Goal: Task Accomplishment & Management: Manage account settings

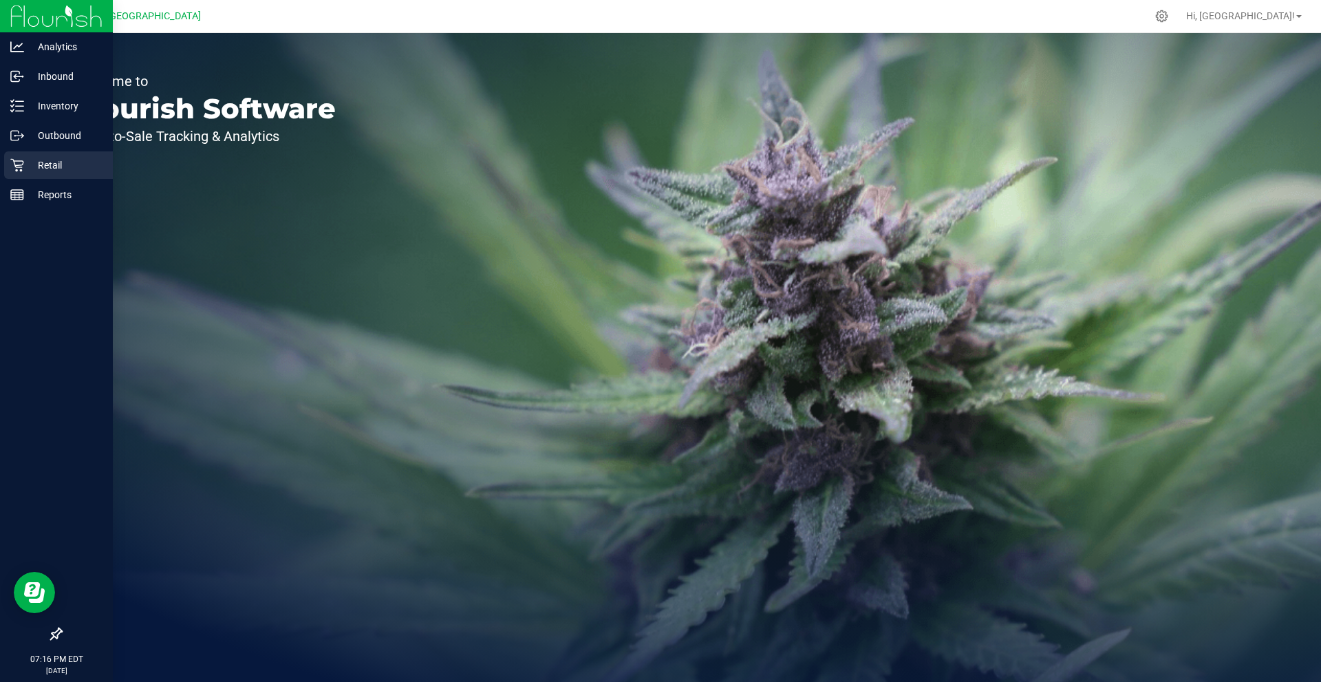
click at [26, 174] on div "Retail" at bounding box center [58, 165] width 109 height 28
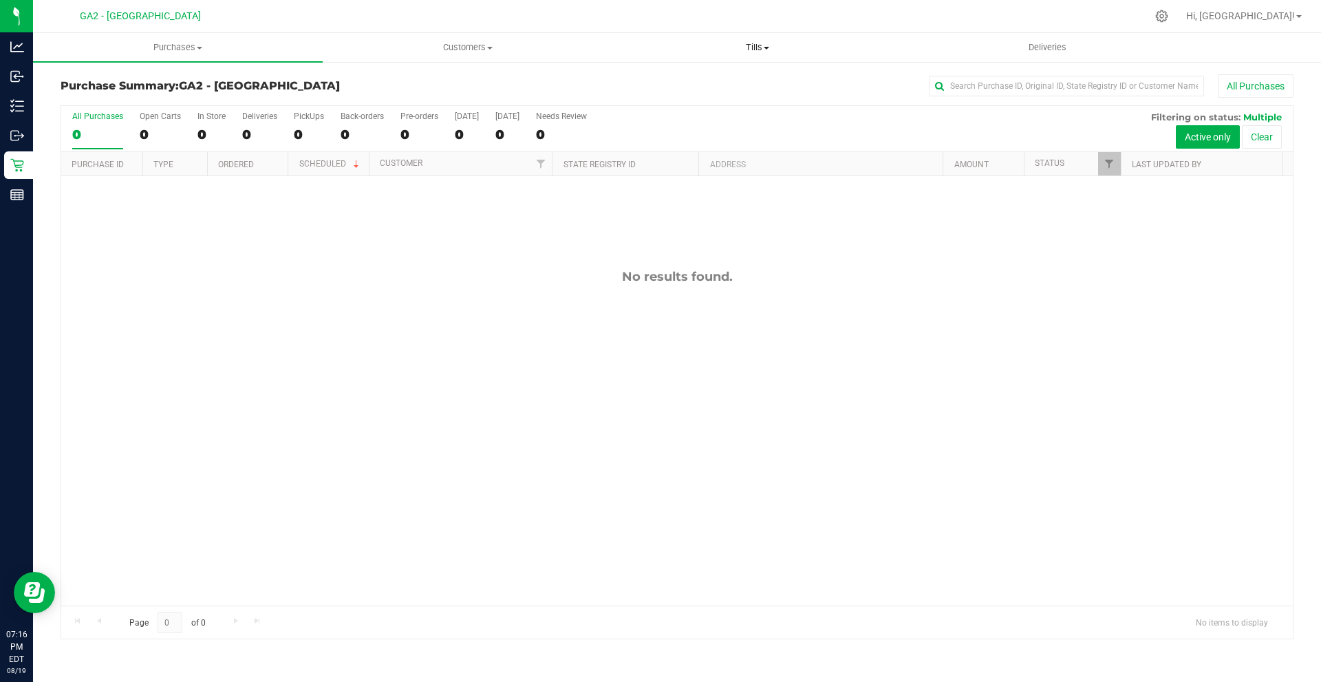
click at [753, 57] on uib-tab-heading "Tills Manage tills Reconcile e-payments" at bounding box center [757, 48] width 288 height 28
click at [703, 83] on span "Manage tills" at bounding box center [658, 83] width 93 height 12
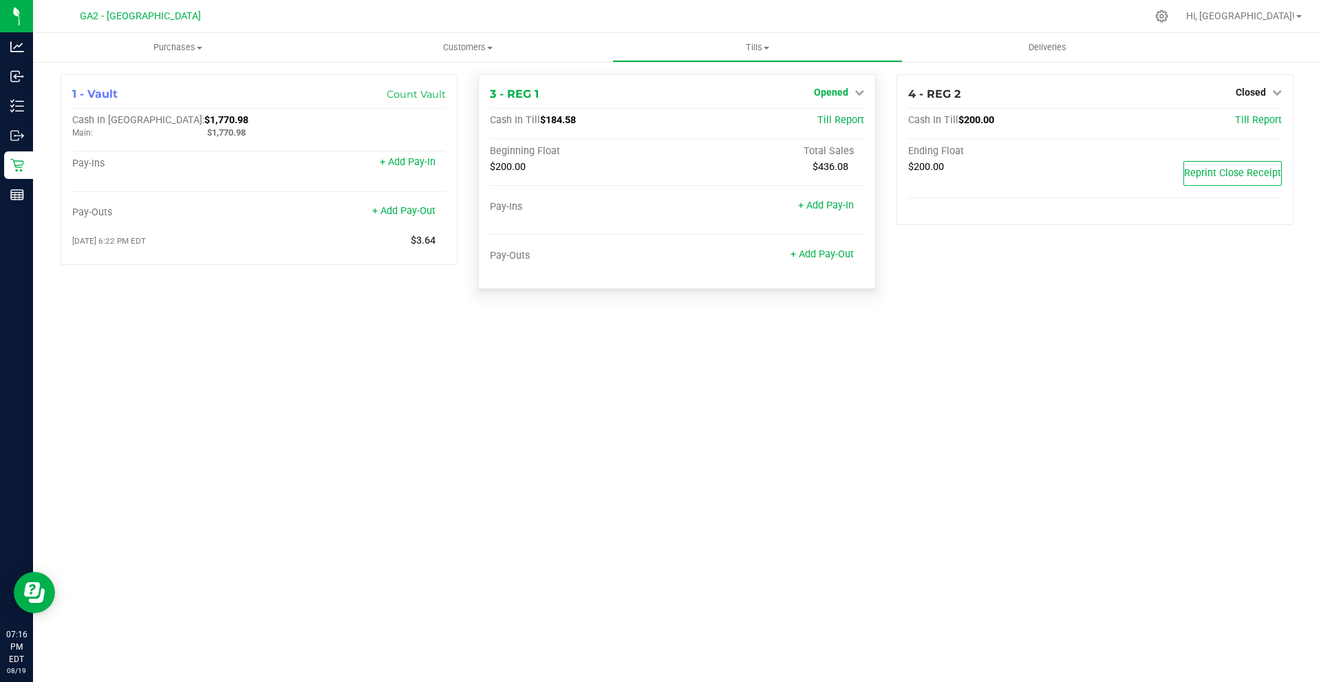
click at [835, 91] on span "Opened" at bounding box center [831, 92] width 34 height 11
click at [797, 124] on div "Close Till" at bounding box center [833, 121] width 102 height 17
click at [828, 120] on link "Close Till" at bounding box center [832, 121] width 37 height 11
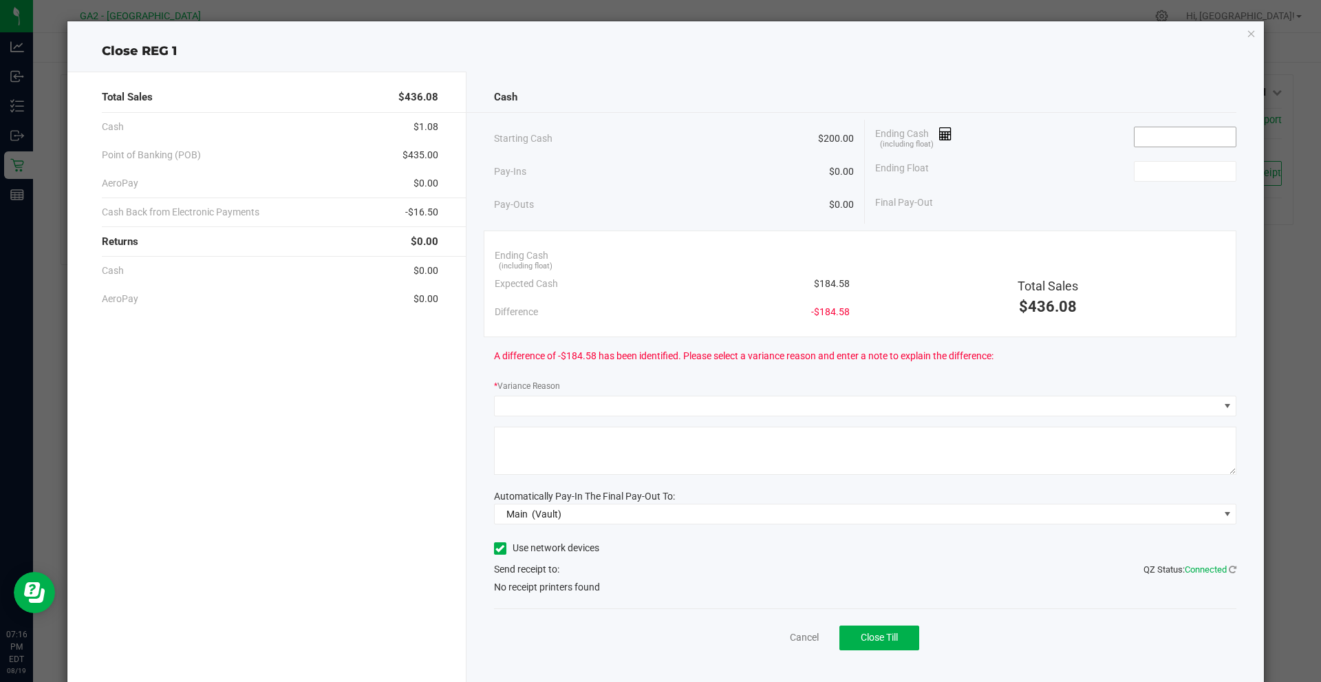
click at [1173, 136] on input at bounding box center [1184, 136] width 101 height 19
click at [1247, 31] on icon "button" at bounding box center [1252, 33] width 10 height 17
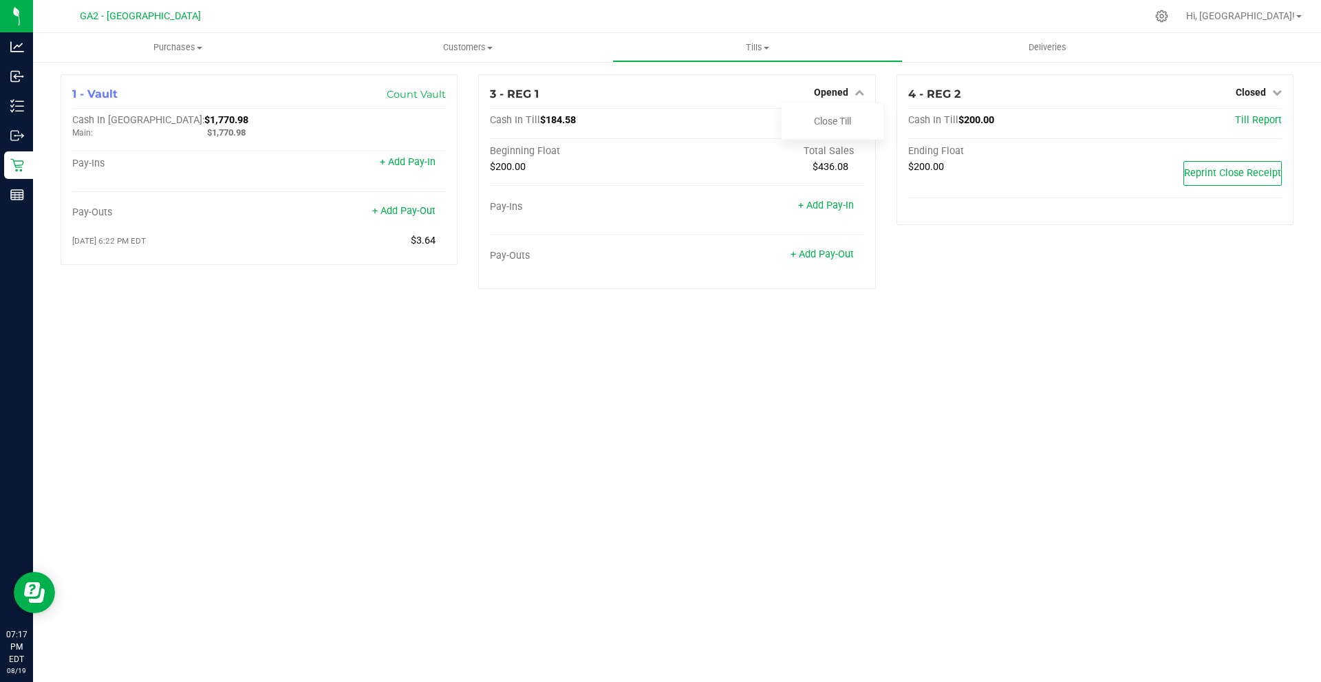
drag, startPoint x: 163, startPoint y: 331, endPoint x: 138, endPoint y: 276, distance: 60.4
click at [164, 320] on div "Purchases Summary of purchases Fulfillment All purchases Customers All customer…" at bounding box center [677, 357] width 1288 height 649
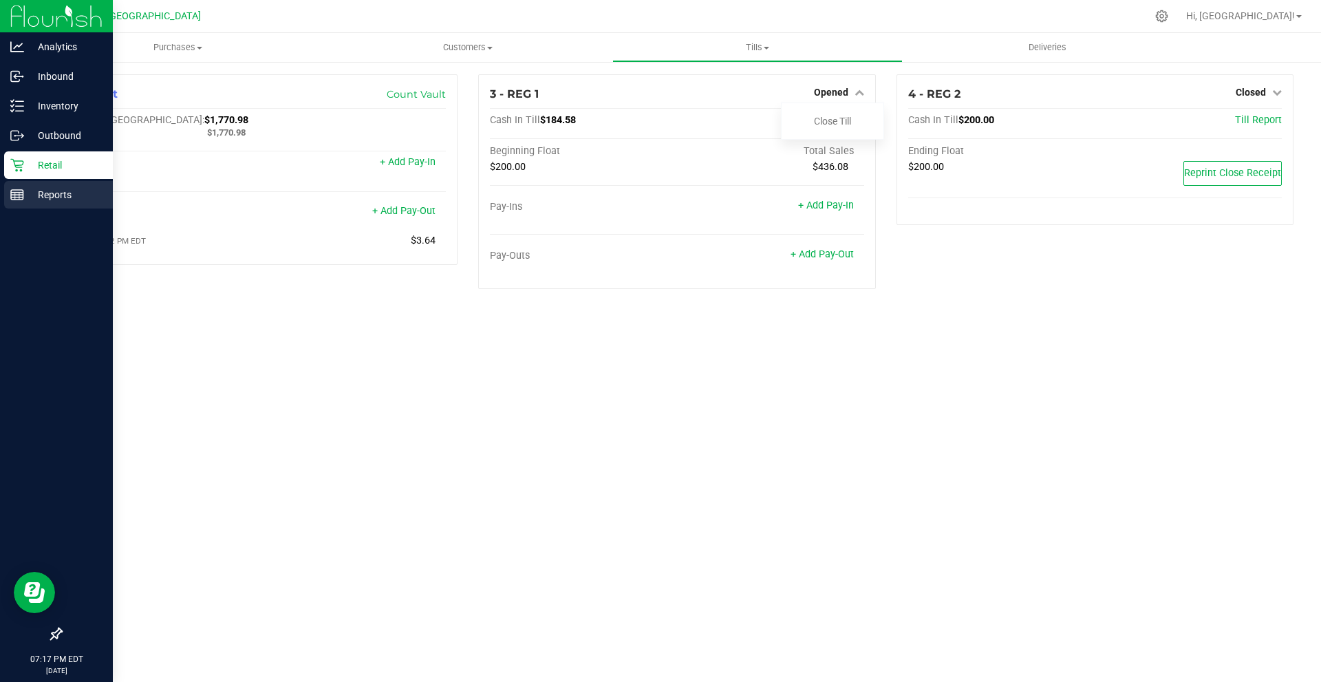
click at [10, 191] on icon at bounding box center [17, 195] width 14 height 14
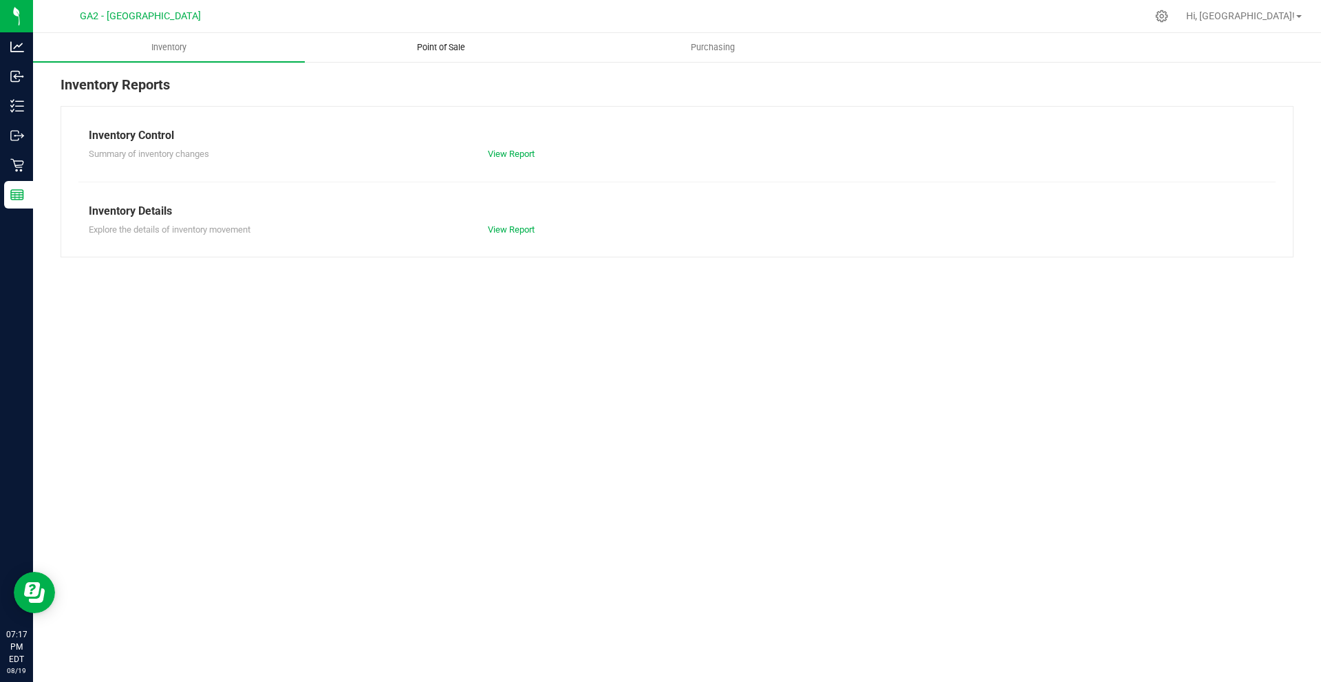
click at [453, 48] on span "Point of Sale" at bounding box center [440, 47] width 85 height 12
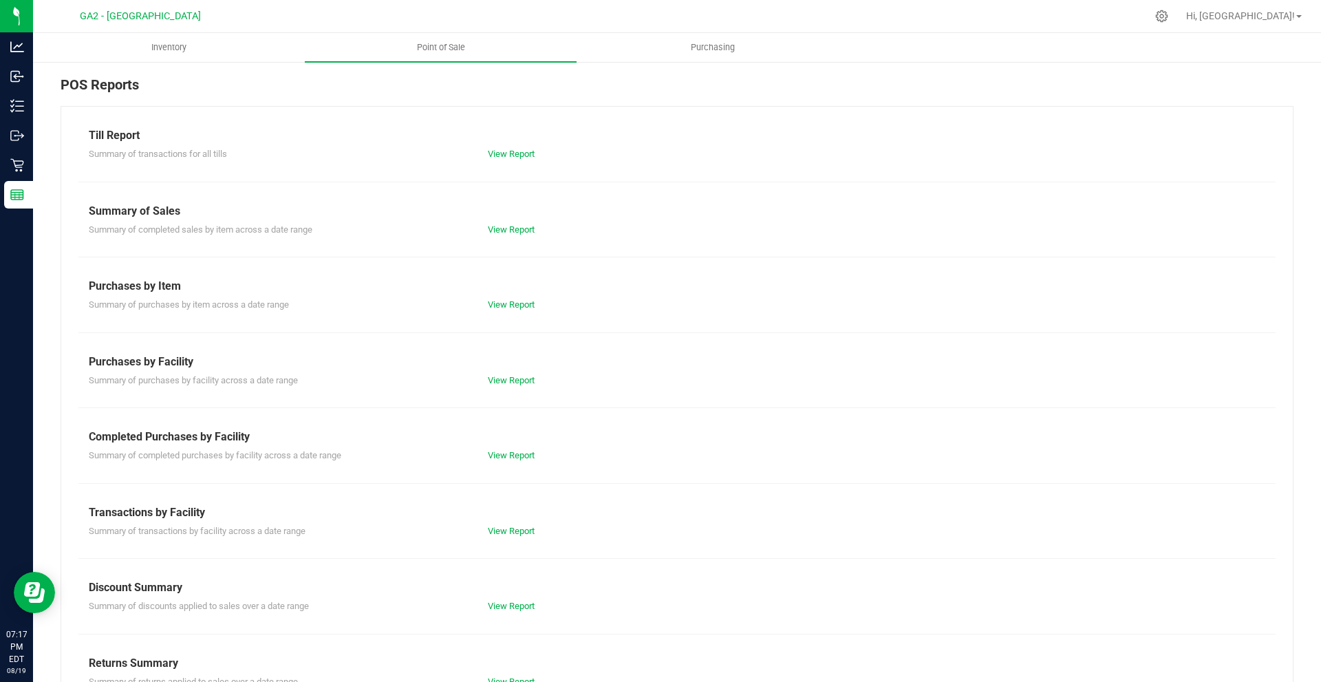
click at [535, 149] on div "View Report" at bounding box center [676, 154] width 399 height 14
click at [533, 149] on div "View Report" at bounding box center [676, 154] width 399 height 14
click at [531, 149] on link "View Report" at bounding box center [511, 154] width 47 height 10
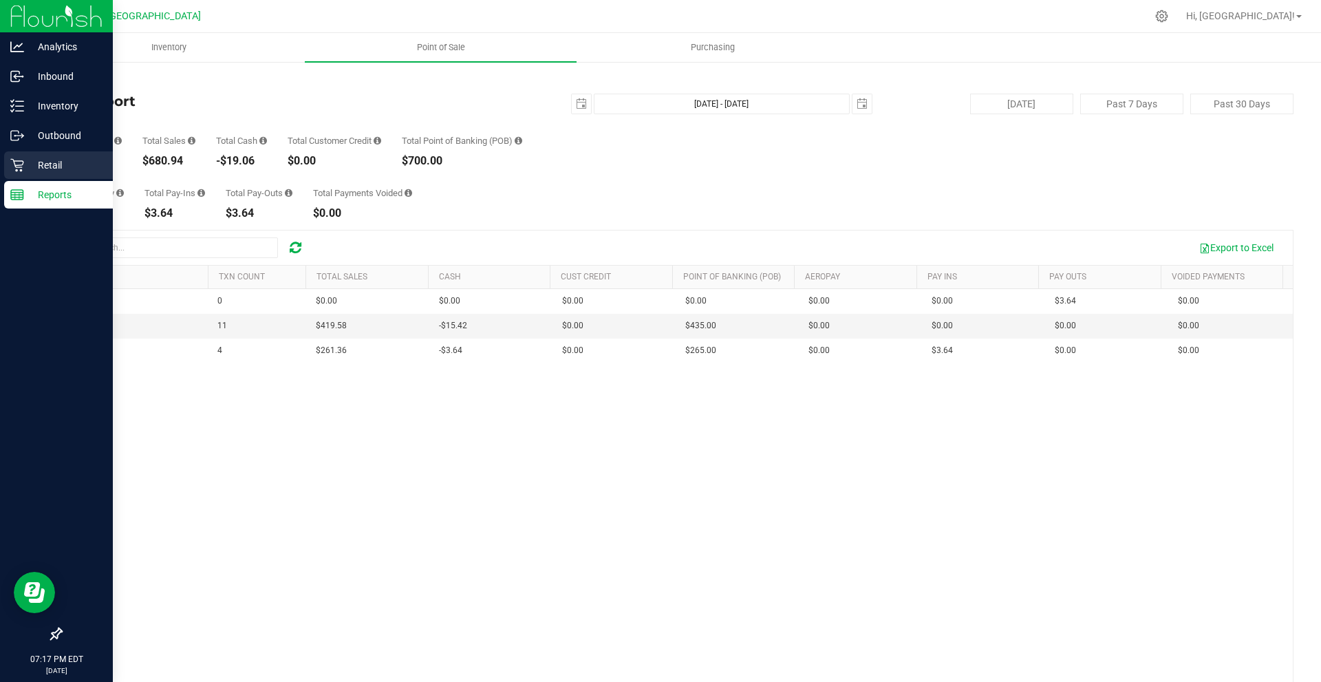
click at [81, 162] on p "Retail" at bounding box center [65, 165] width 83 height 17
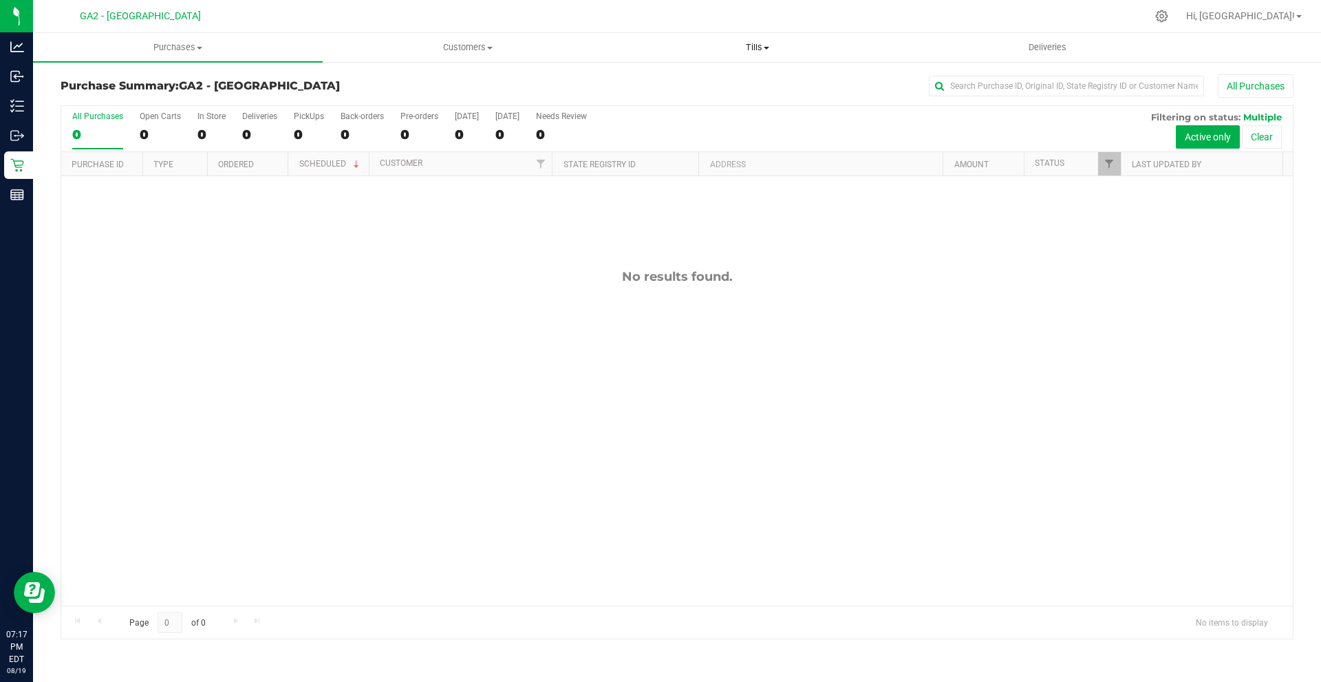
click at [766, 49] on span at bounding box center [767, 48] width 6 height 3
click at [664, 78] on span "Manage tills" at bounding box center [658, 83] width 93 height 12
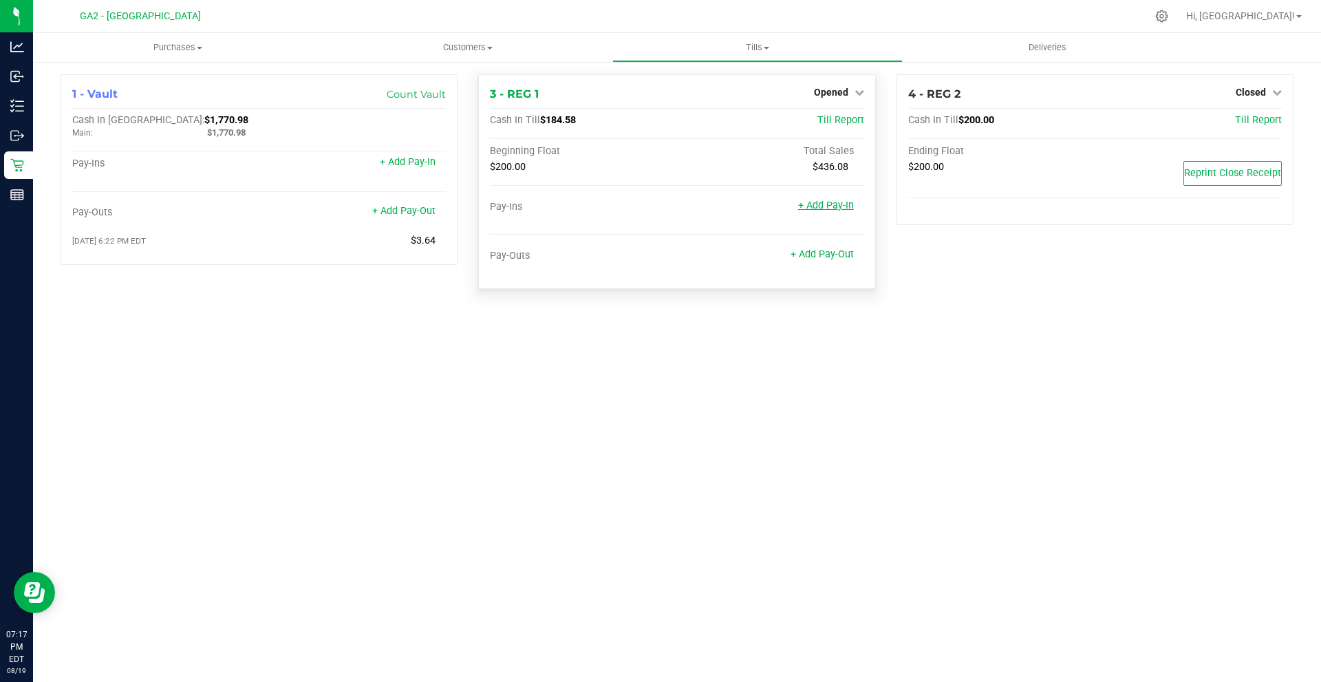
click at [828, 204] on link "+ Add Pay-In" at bounding box center [826, 206] width 56 height 12
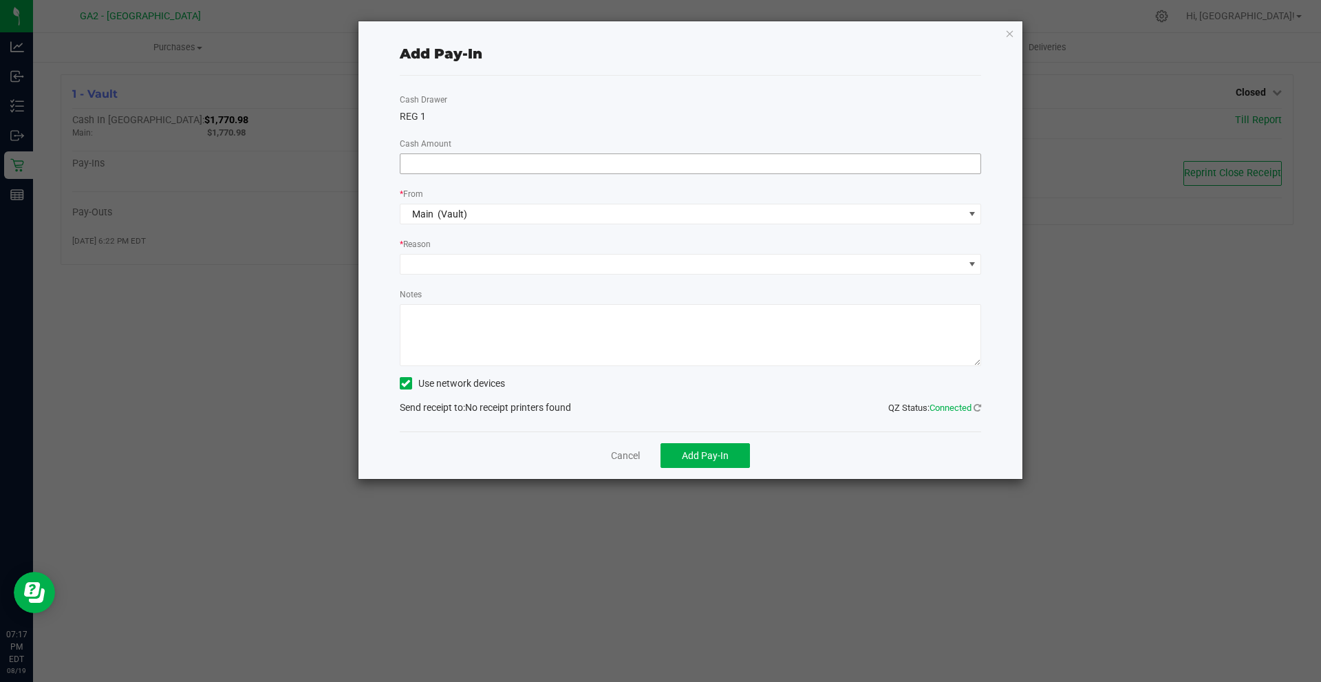
click at [703, 166] on input at bounding box center [690, 163] width 581 height 19
type input "$15.42"
click at [469, 276] on div "Cash Drawer REG 1 Cash Amount $15.42 * From Main (Vault) * Reason Notes Use net…" at bounding box center [691, 254] width 582 height 356
click at [468, 256] on span at bounding box center [681, 264] width 563 height 19
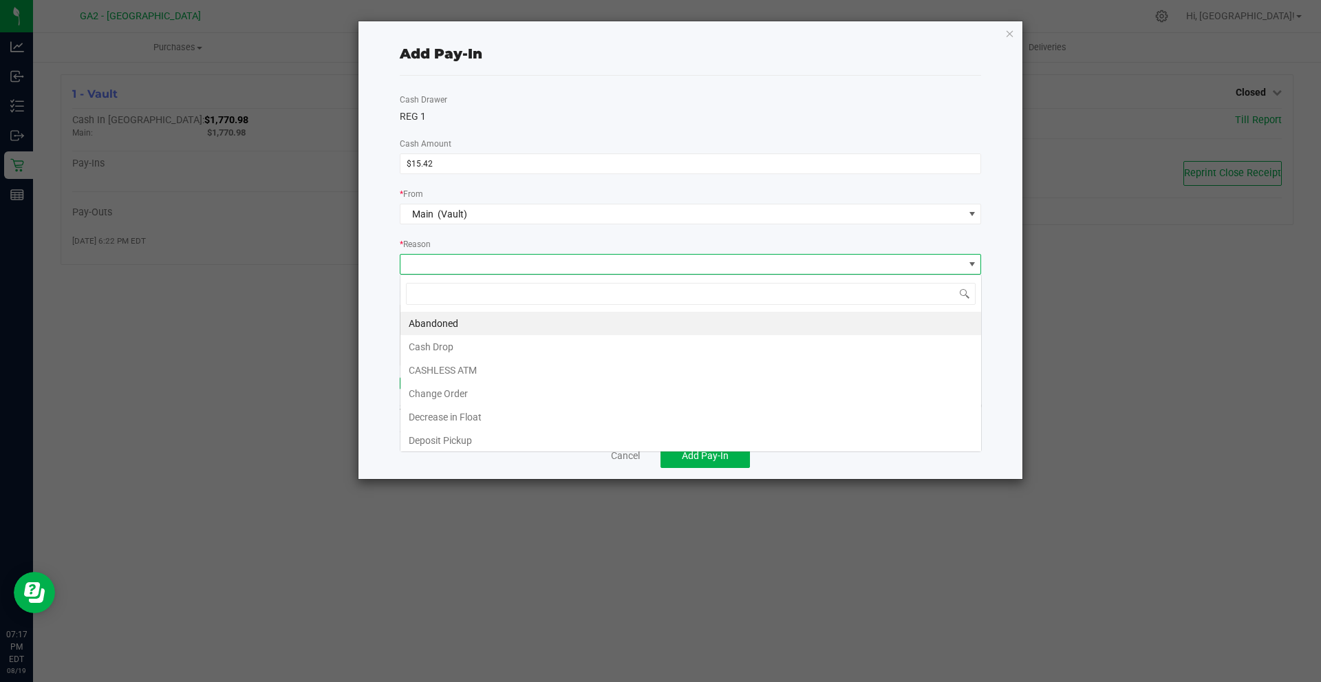
scroll to position [21, 581]
click at [469, 366] on li "CASHLESS ATM" at bounding box center [690, 369] width 581 height 23
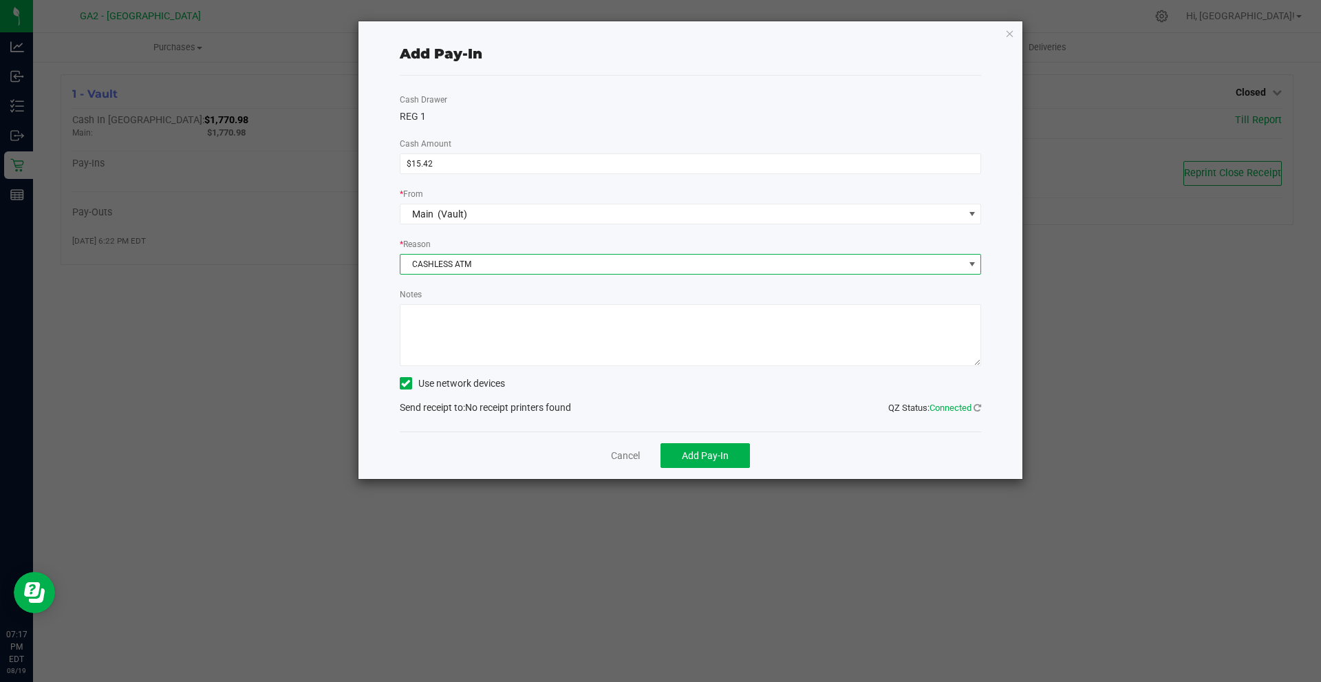
click at [424, 381] on label "Use network devices" at bounding box center [452, 383] width 105 height 14
click at [0, 0] on input "Use network devices" at bounding box center [0, 0] width 0 height 0
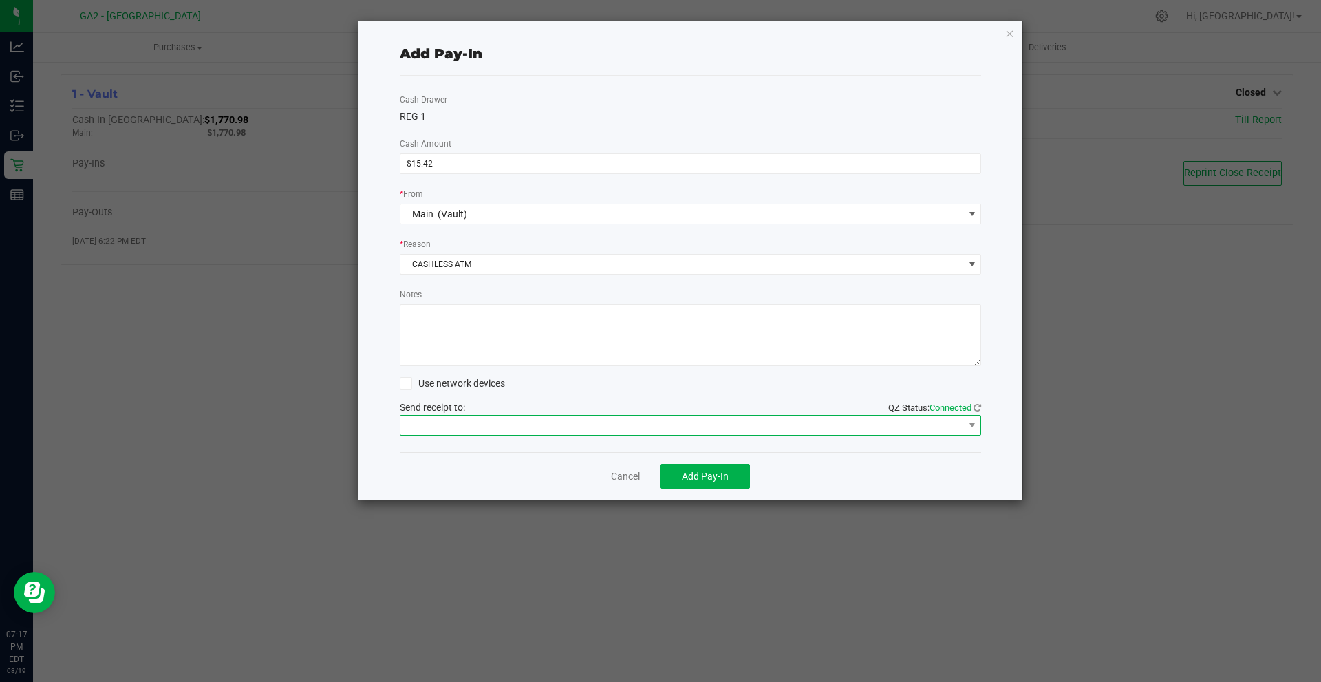
click at [457, 433] on span at bounding box center [681, 425] width 563 height 19
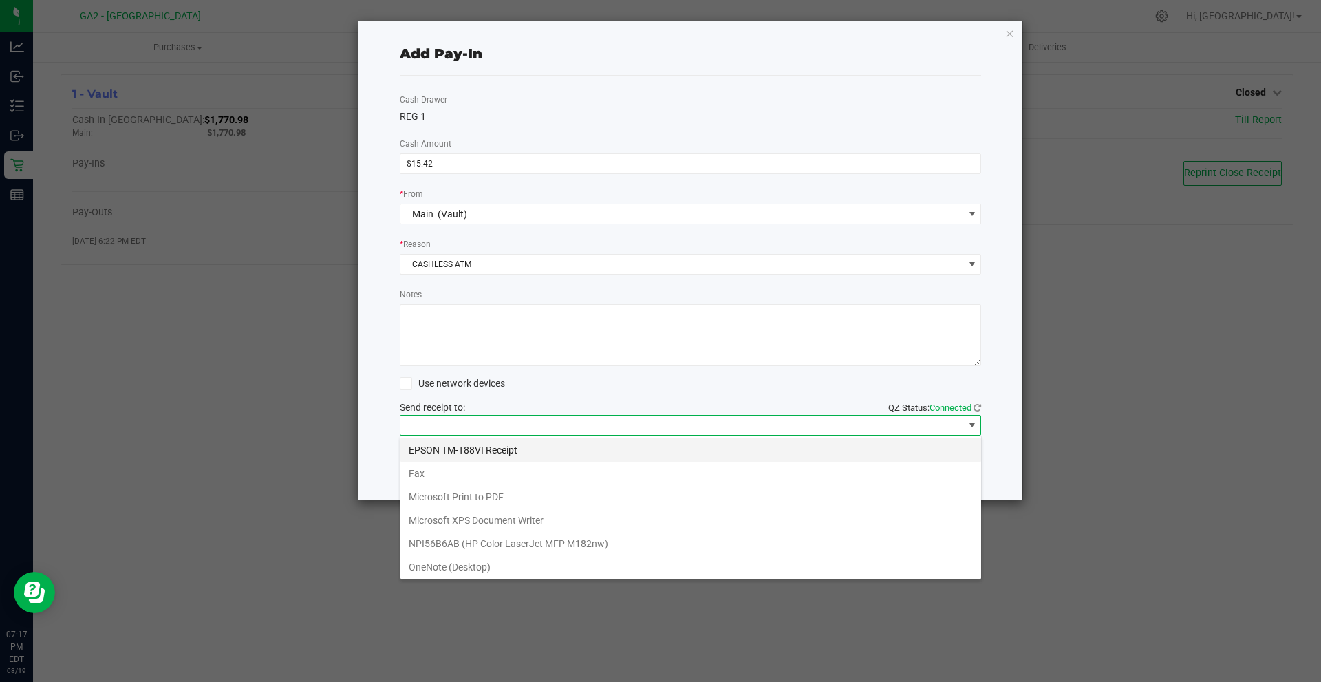
click at [444, 442] on Receipt "EPSON TM-T88VI Receipt" at bounding box center [690, 449] width 581 height 23
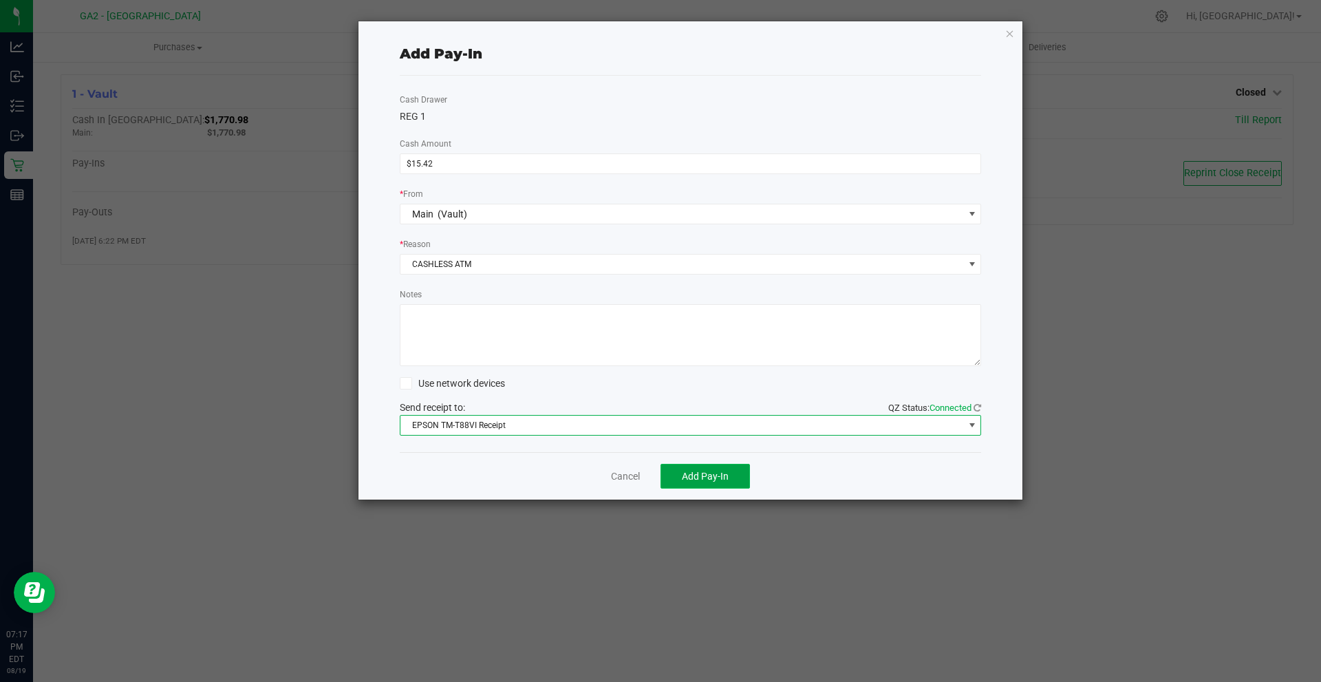
click at [697, 476] on span "Add Pay-In" at bounding box center [705, 476] width 47 height 11
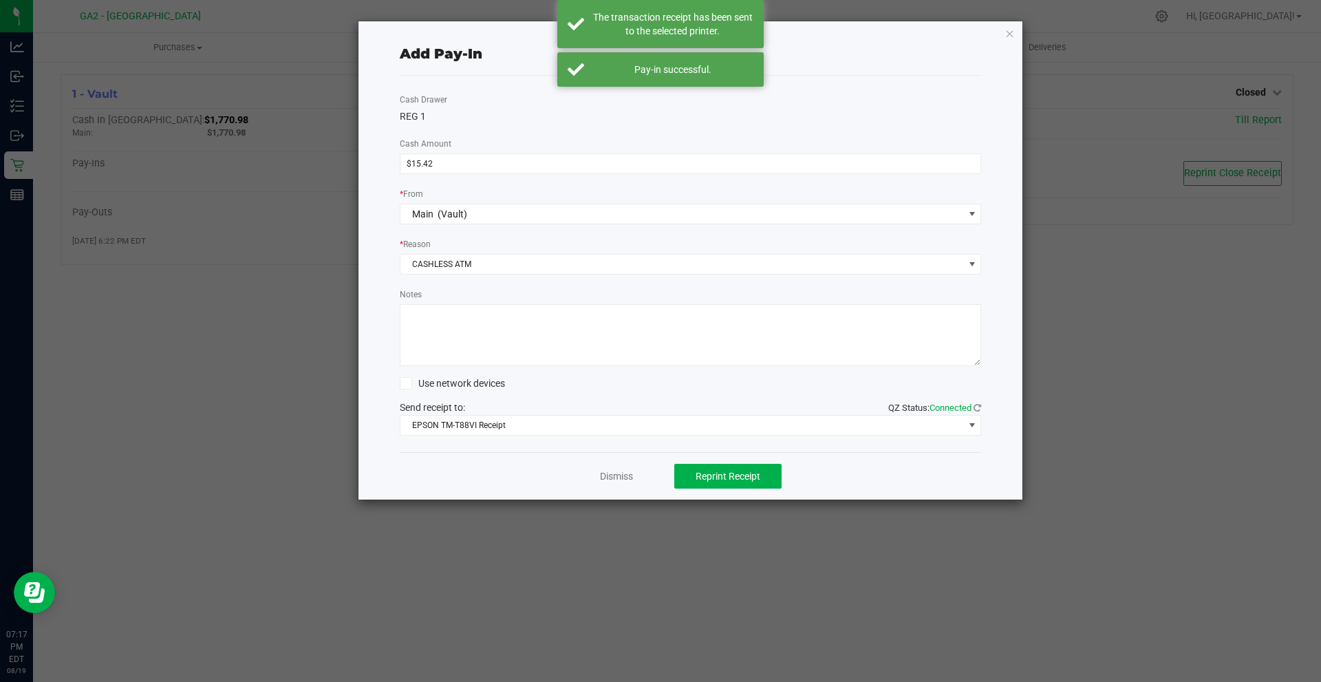
click at [636, 474] on div "Dismiss Reprint Receipt" at bounding box center [691, 475] width 582 height 47
click at [583, 477] on div "Dismiss Reprint Receipt" at bounding box center [691, 475] width 582 height 47
click at [605, 478] on link "Dismiss" at bounding box center [616, 476] width 33 height 14
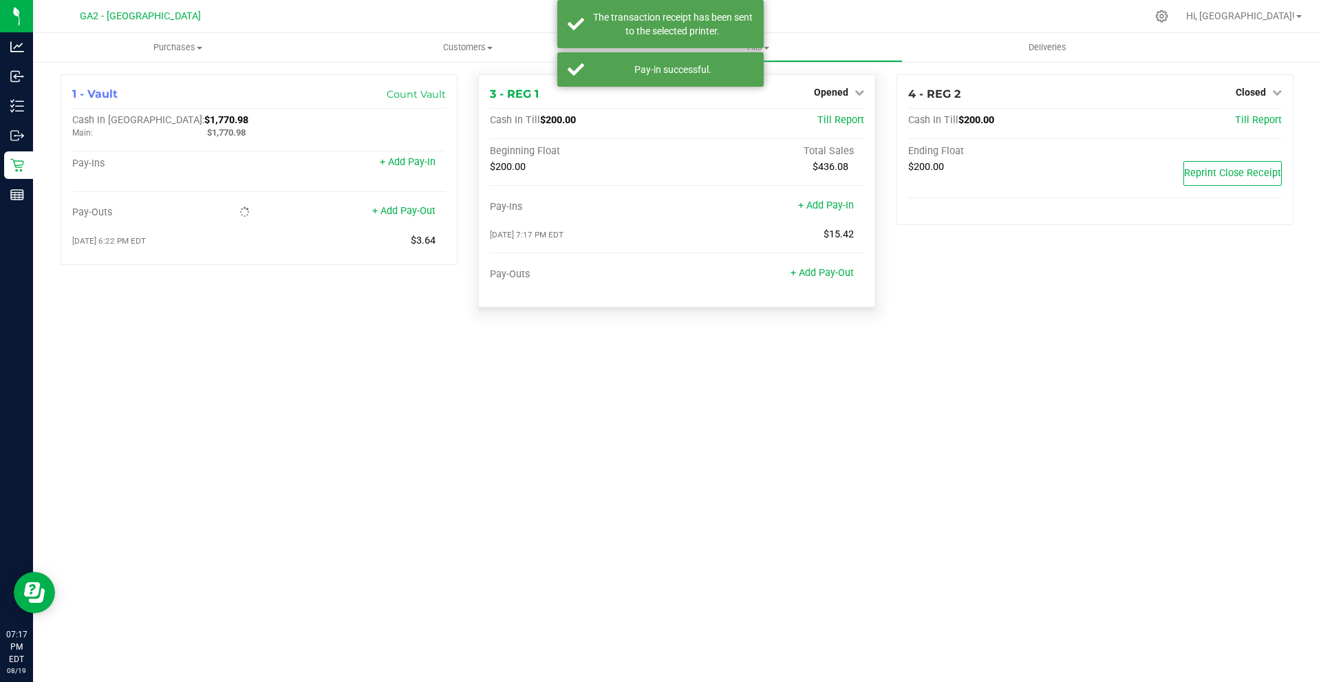
click at [854, 81] on div "3 - REG 1 Opened Close Till Cash In Till $200.00 Till Report Beginning Float To…" at bounding box center [676, 190] width 397 height 233
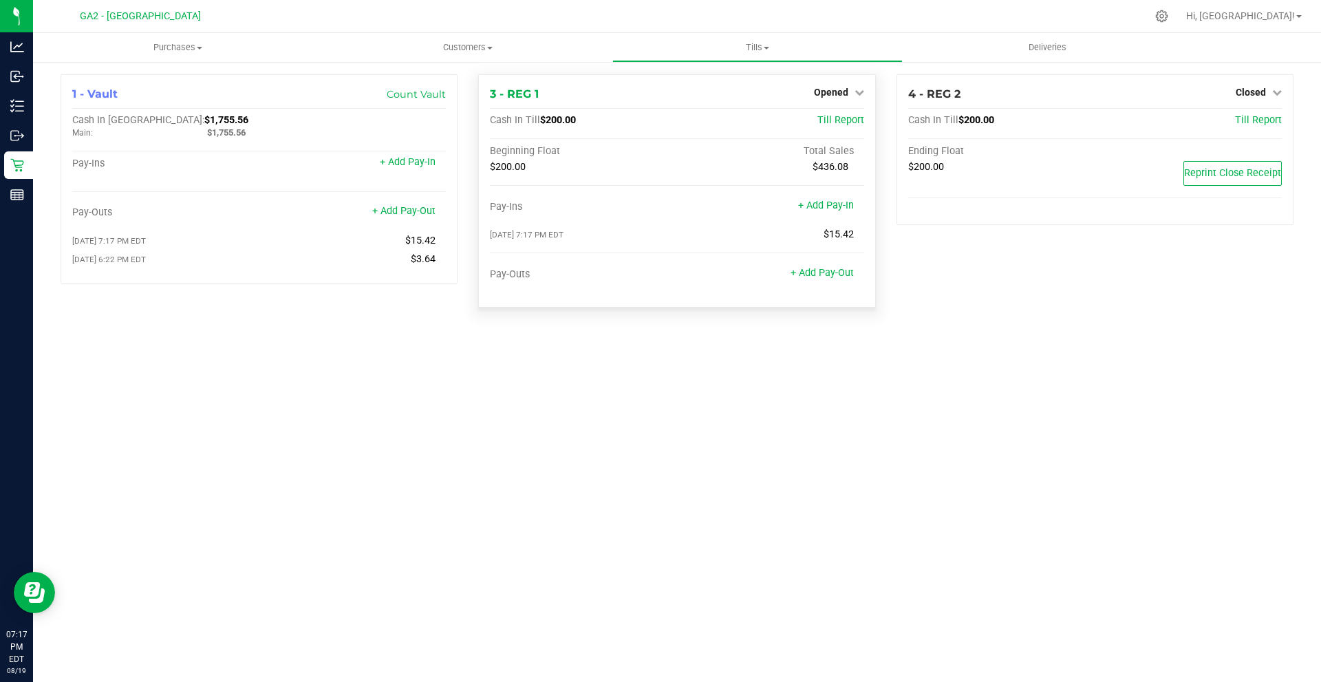
click at [850, 98] on div "Opened" at bounding box center [839, 92] width 50 height 17
click at [853, 96] on link "Opened" at bounding box center [839, 92] width 50 height 11
click at [843, 121] on link "Close Till" at bounding box center [832, 121] width 37 height 11
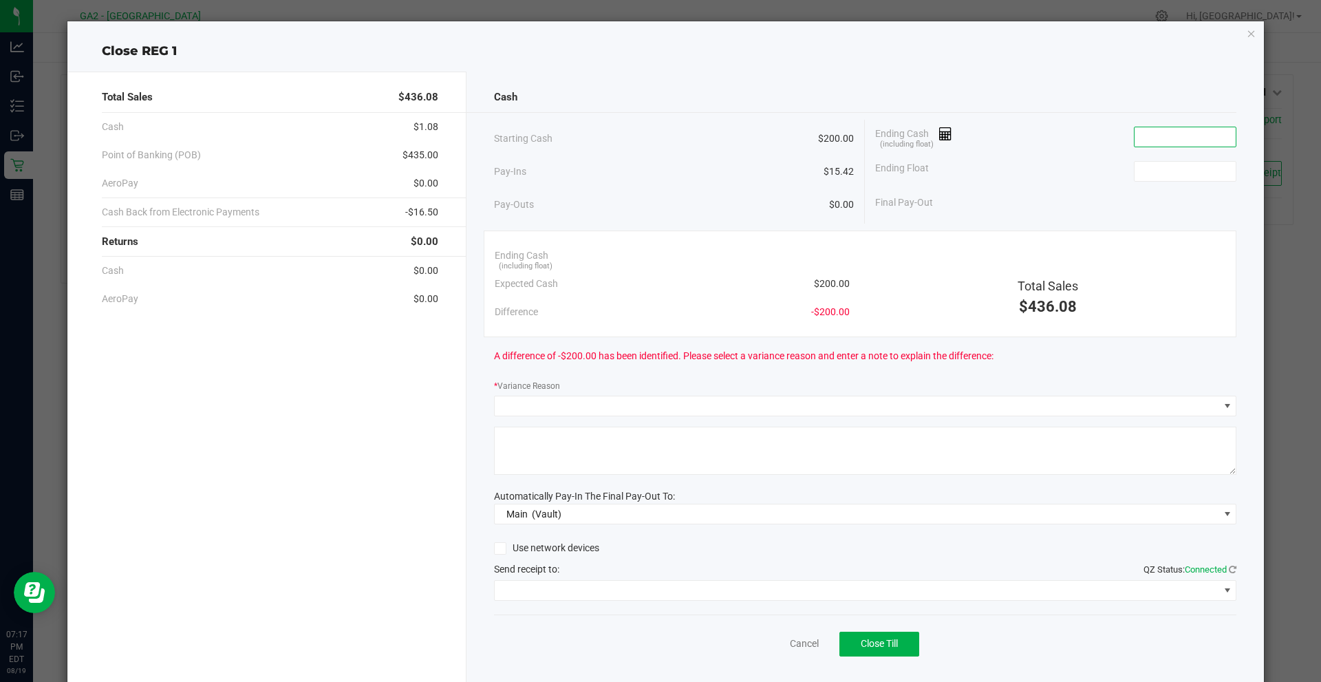
click at [1179, 142] on input at bounding box center [1184, 136] width 101 height 19
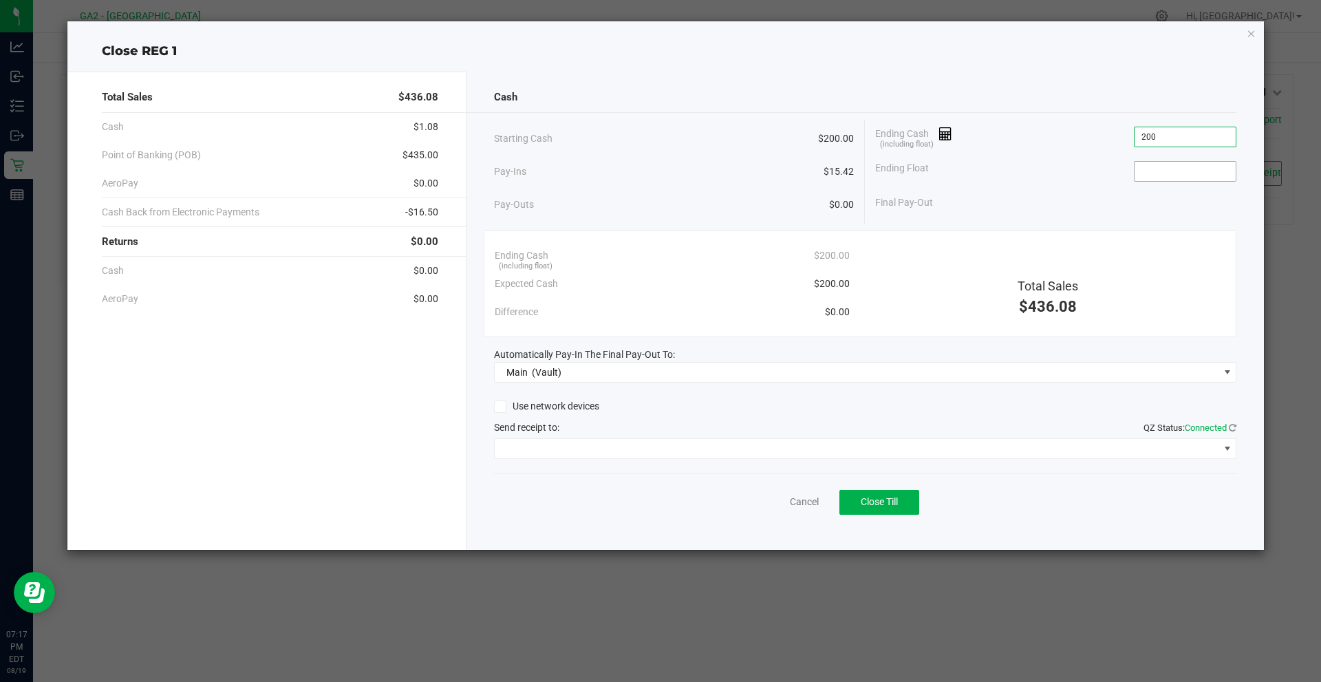
type input "$200.00"
click at [1145, 179] on input at bounding box center [1184, 171] width 101 height 19
type input "$200.00"
click at [536, 443] on span at bounding box center [857, 448] width 724 height 19
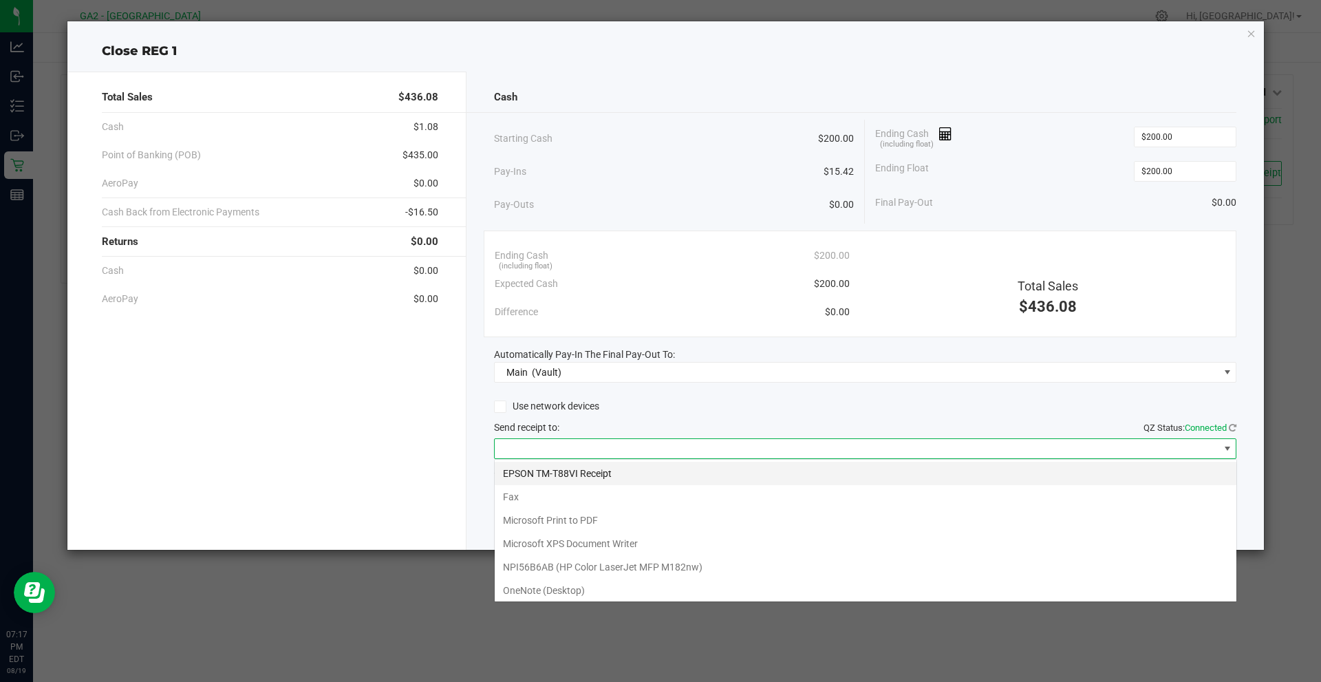
scroll to position [21, 742]
click at [539, 473] on Receipt "EPSON TM-T88VI Receipt" at bounding box center [866, 473] width 742 height 23
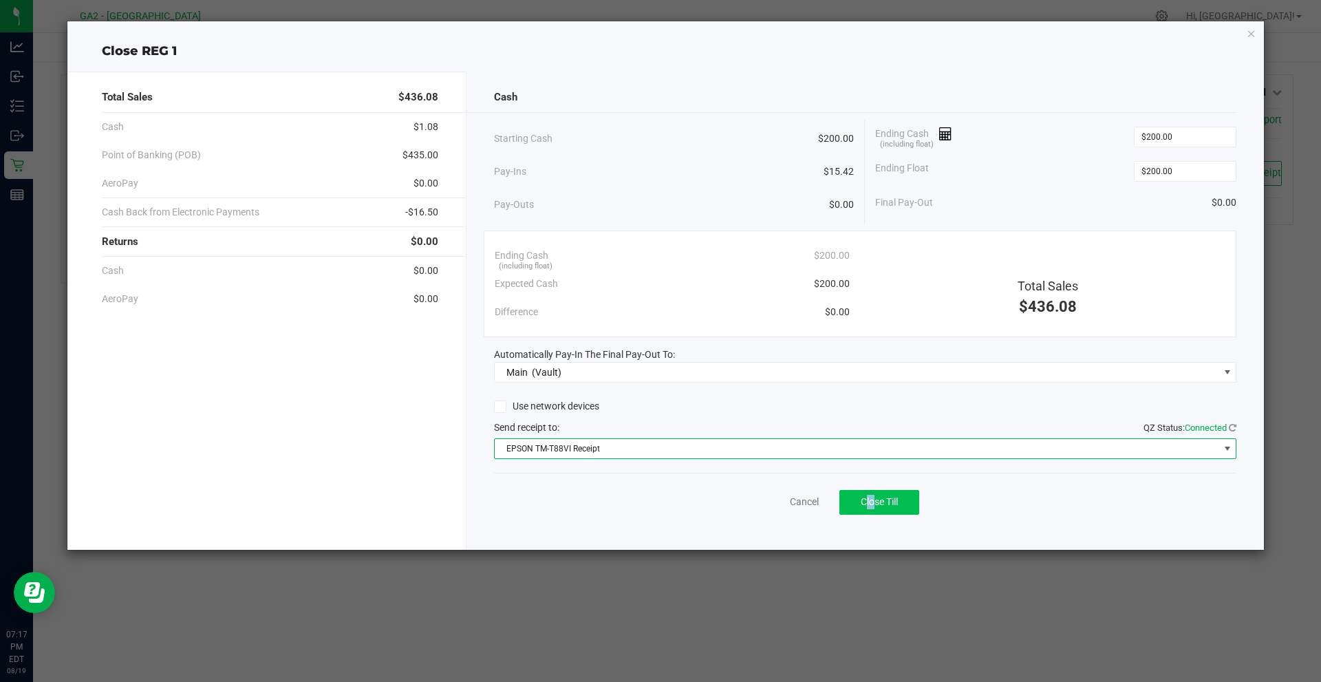
click at [871, 491] on div "Cancel Close Till" at bounding box center [865, 499] width 743 height 53
click at [872, 495] on button "Close Till" at bounding box center [879, 502] width 80 height 25
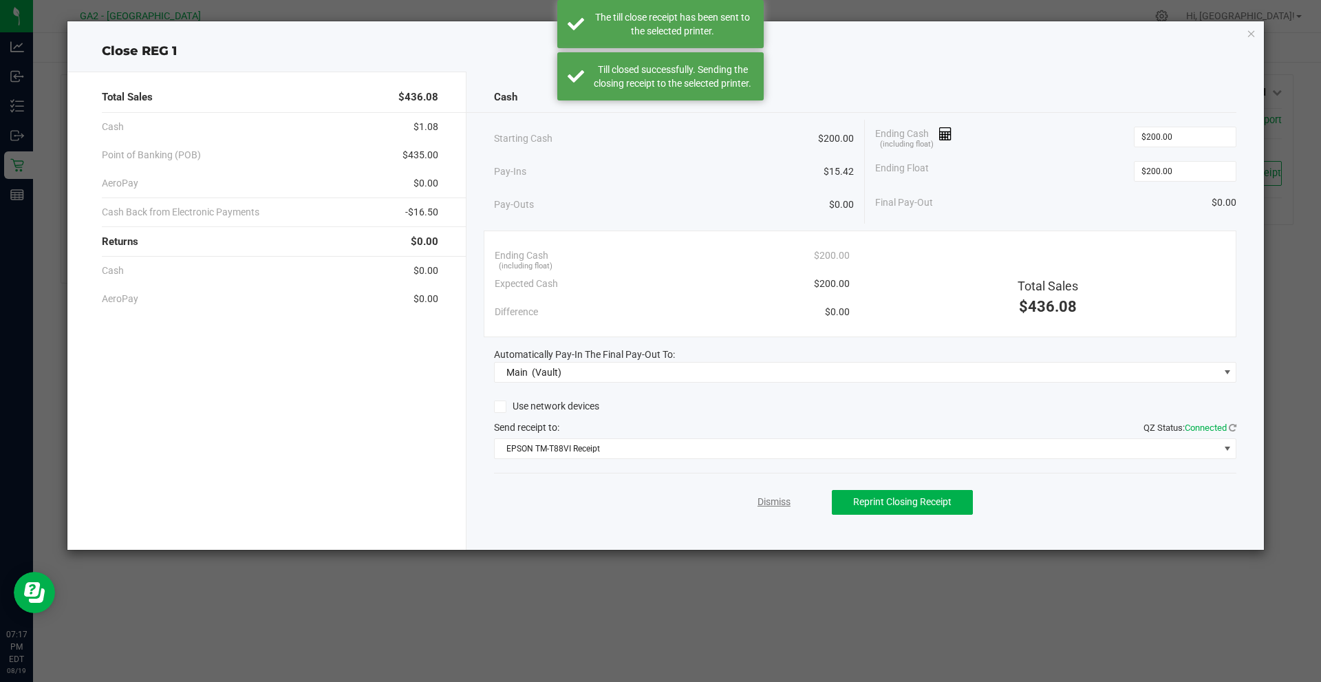
click at [783, 504] on link "Dismiss" at bounding box center [773, 502] width 33 height 14
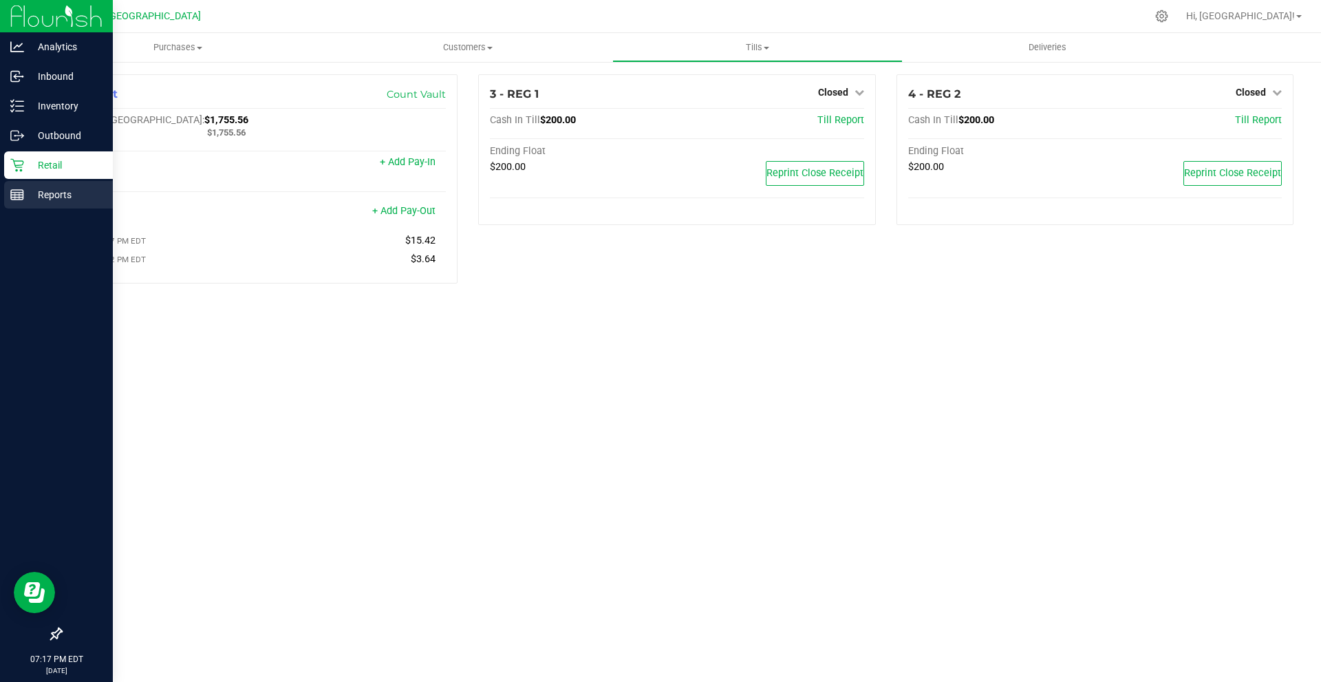
click at [16, 204] on div "Reports" at bounding box center [58, 195] width 109 height 28
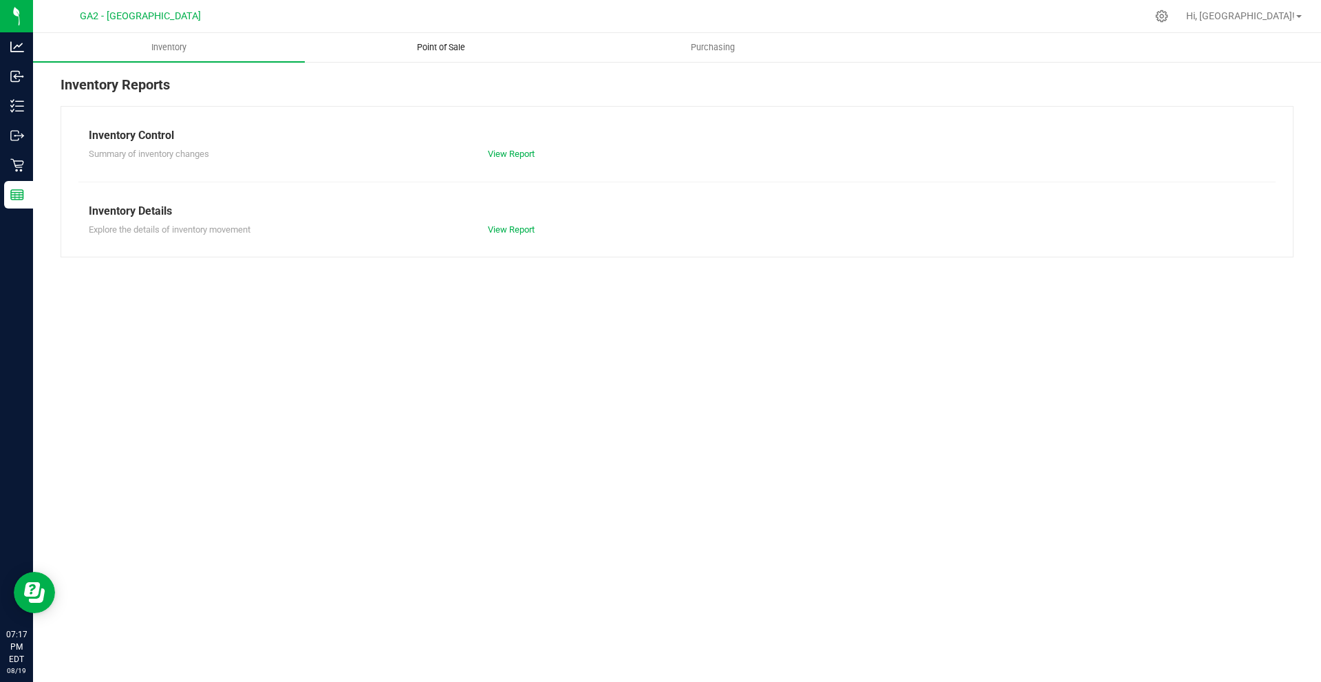
click at [480, 43] on span "Point of Sale" at bounding box center [440, 47] width 85 height 12
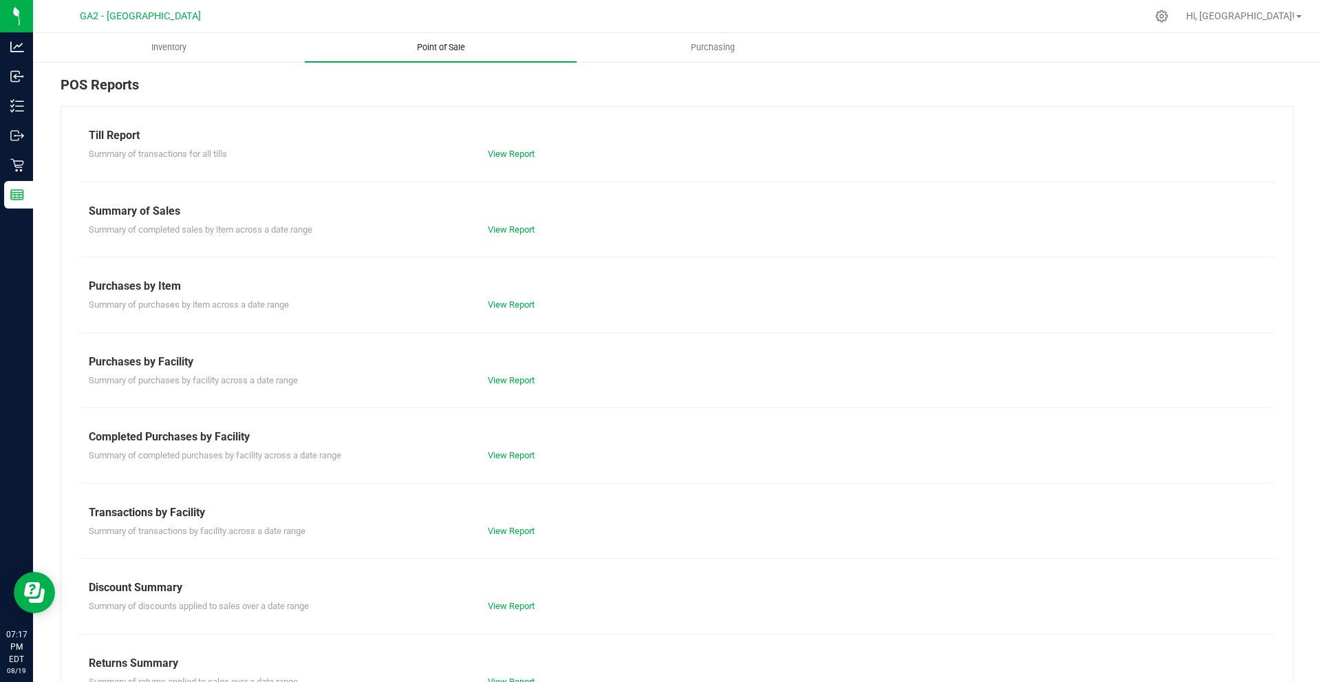
click at [460, 41] on uib-tab-heading "Point of Sale" at bounding box center [441, 47] width 272 height 29
click at [510, 152] on link "View Report" at bounding box center [511, 154] width 47 height 10
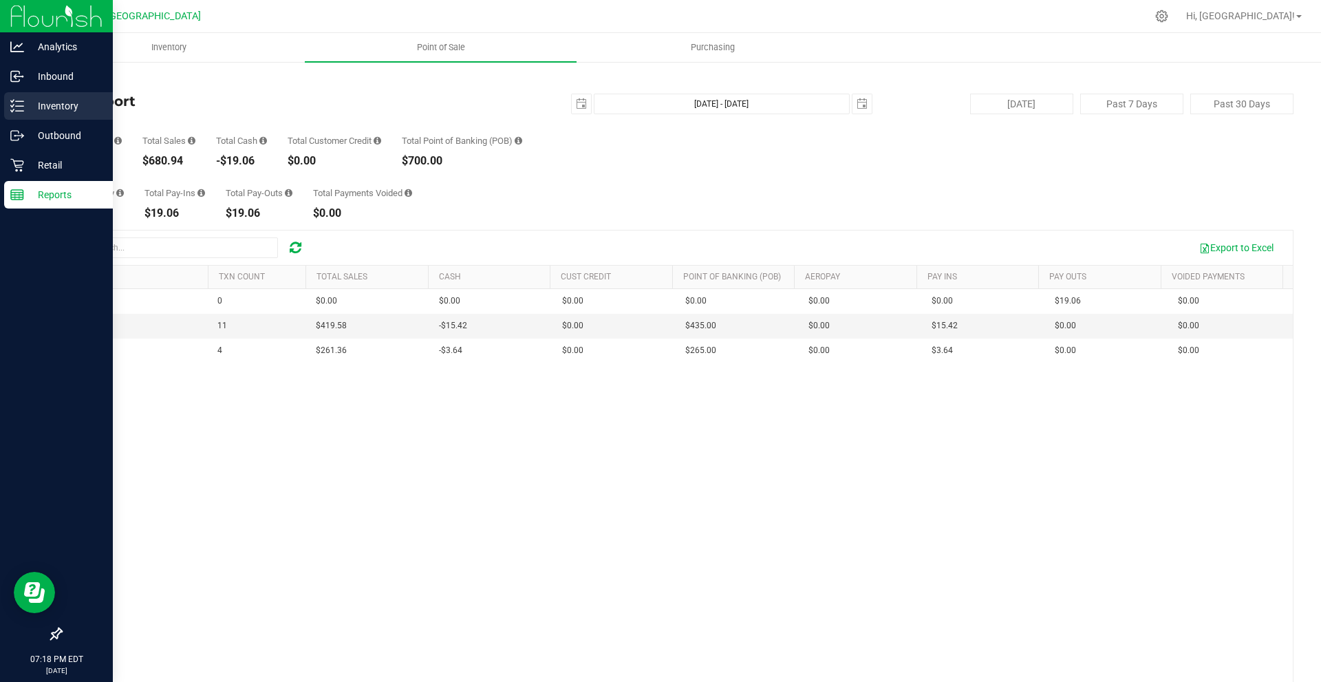
click at [51, 110] on p "Inventory" at bounding box center [65, 106] width 83 height 17
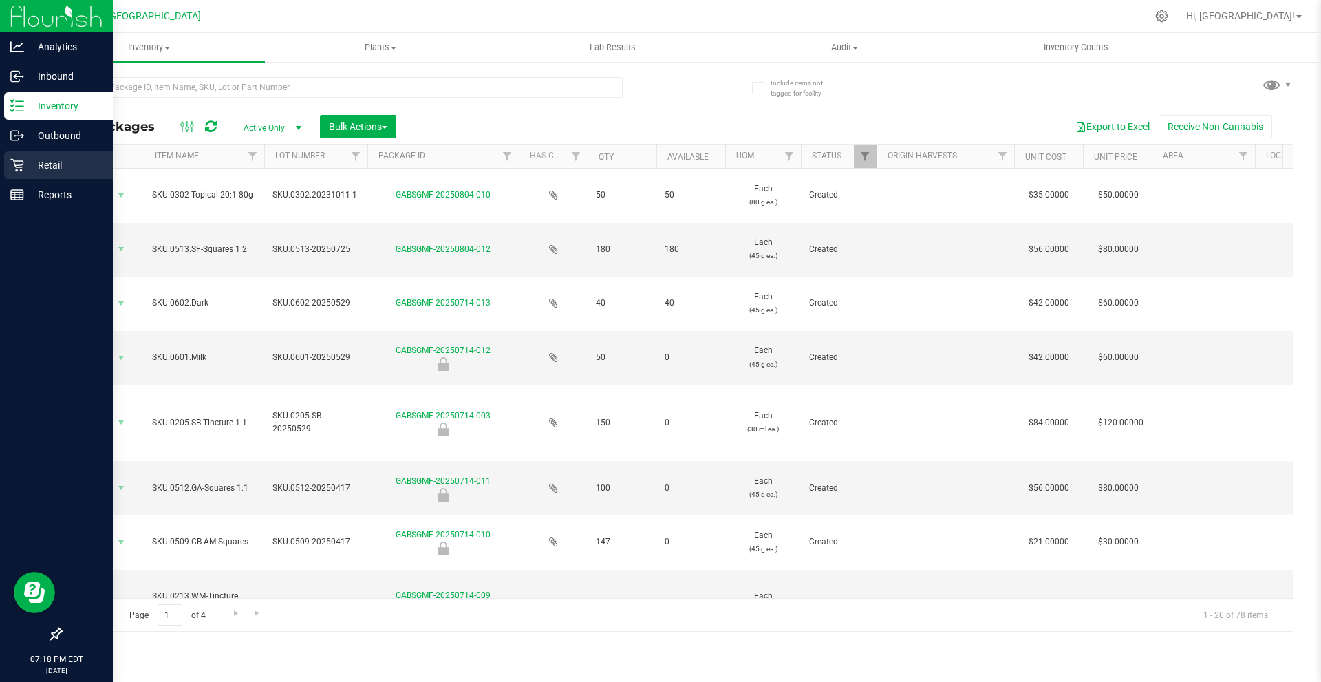
click at [23, 160] on icon at bounding box center [17, 165] width 14 height 14
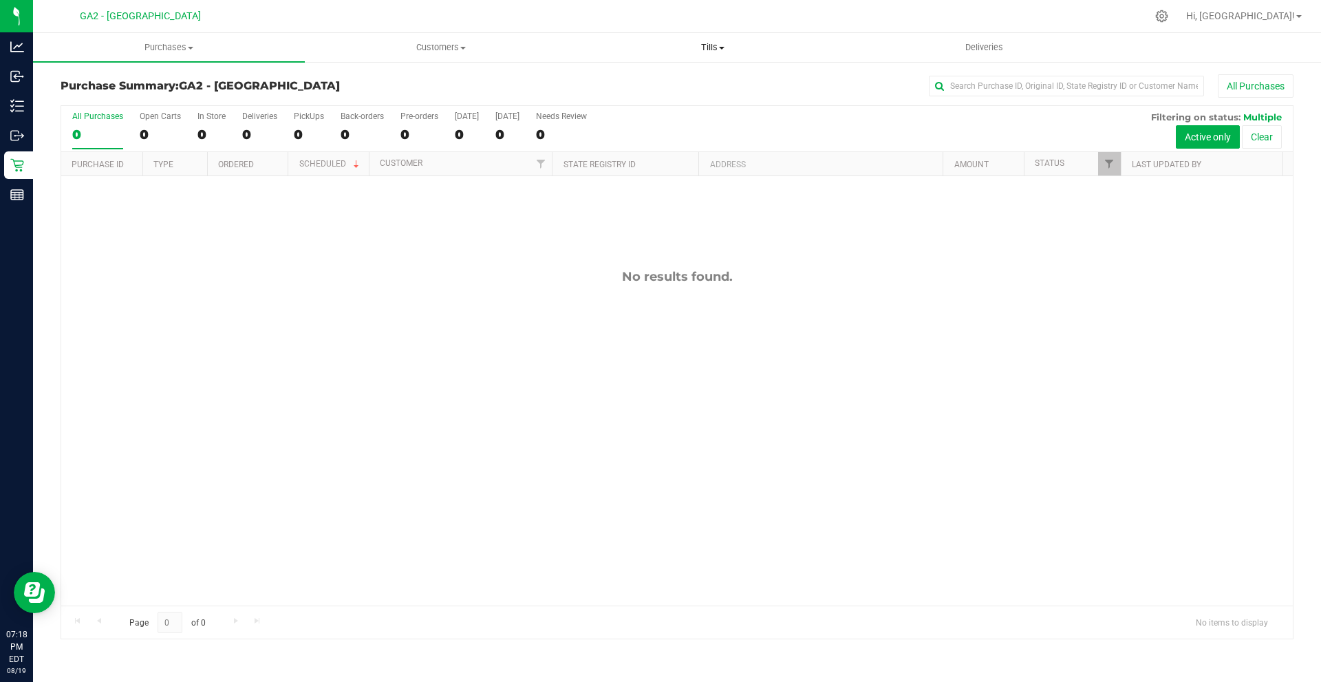
click at [713, 54] on uib-tab-heading "Tills Manage tills Reconcile e-payments" at bounding box center [712, 48] width 270 height 28
click at [709, 85] on li "Manage tills" at bounding box center [713, 83] width 272 height 17
